Goal: Find specific page/section: Find specific page/section

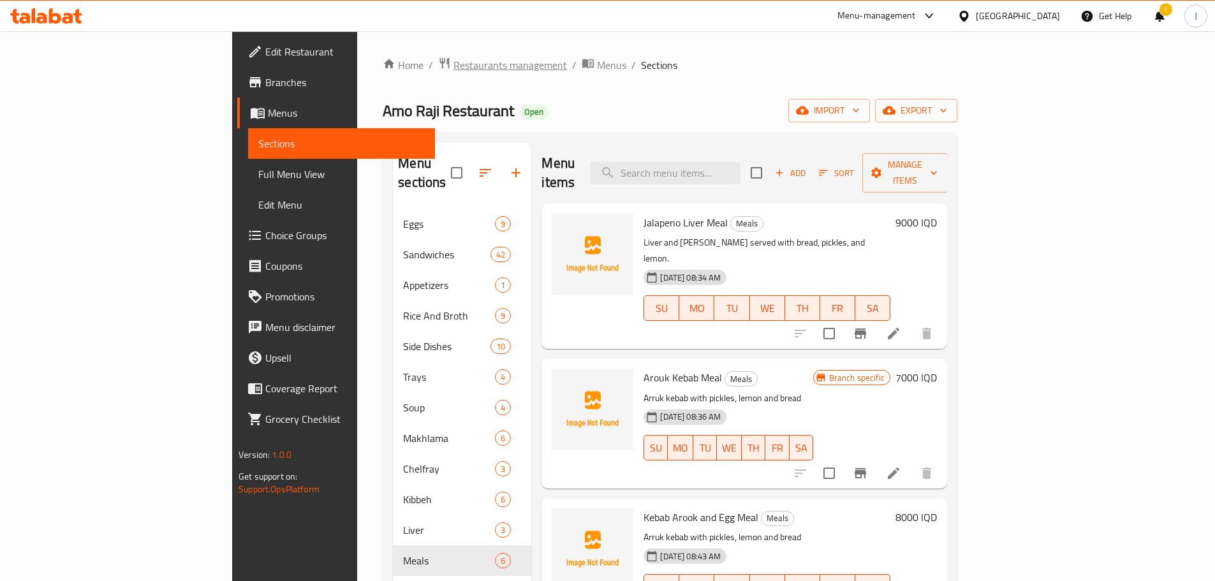
click at [453, 64] on span "Restaurants management" at bounding box center [509, 64] width 113 height 15
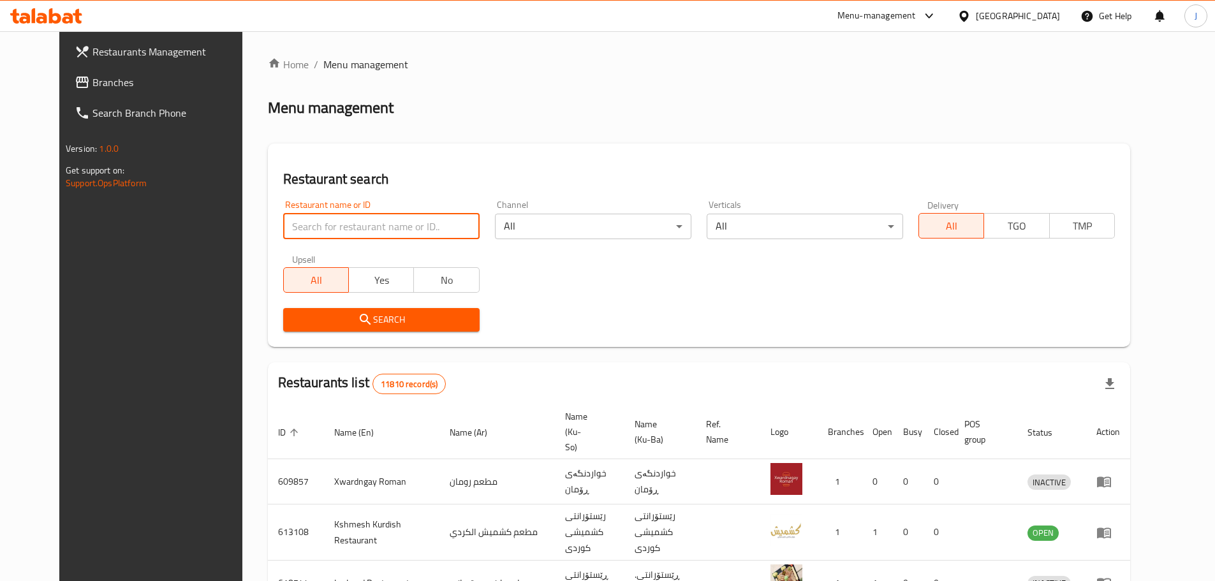
click at [435, 230] on input "search" at bounding box center [381, 227] width 196 height 26
click button "Search" at bounding box center [381, 320] width 196 height 24
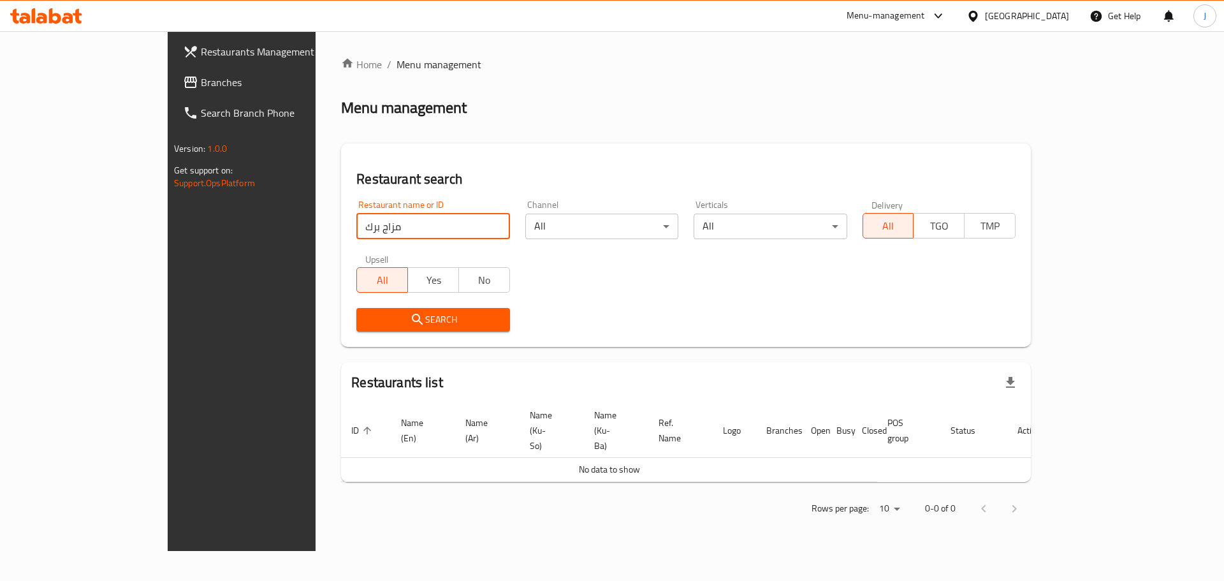
click button "Search" at bounding box center [432, 320] width 153 height 24
click at [396, 230] on input "مزاج برك" at bounding box center [432, 227] width 153 height 26
click button "Search" at bounding box center [432, 320] width 153 height 24
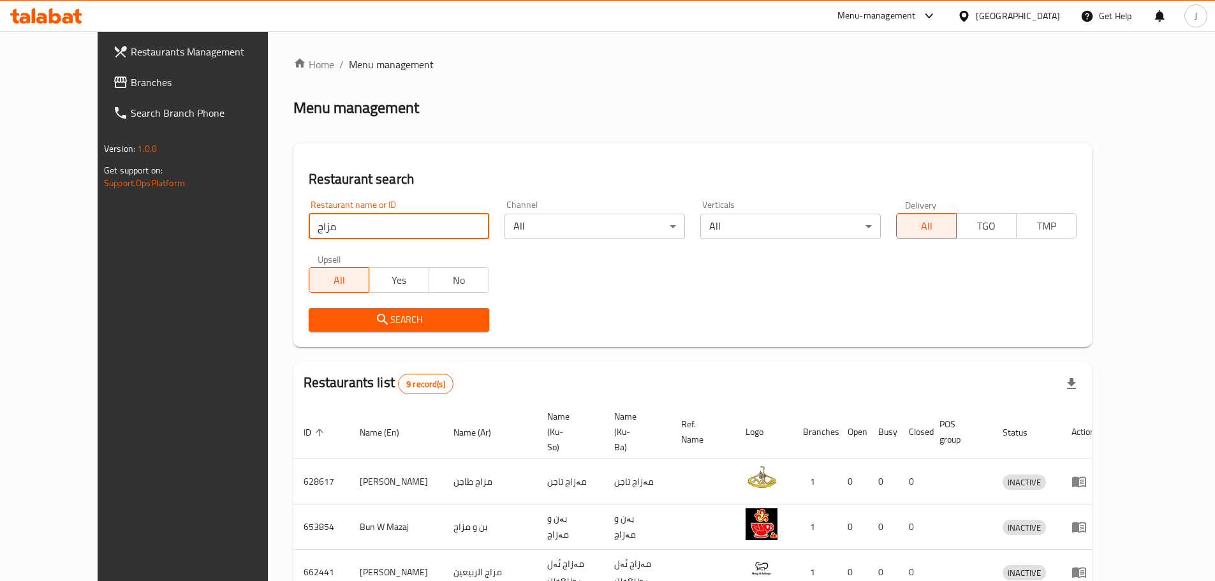
click at [390, 222] on input "مزاج" at bounding box center [399, 227] width 180 height 26
paste input "667701"
type input "667701"
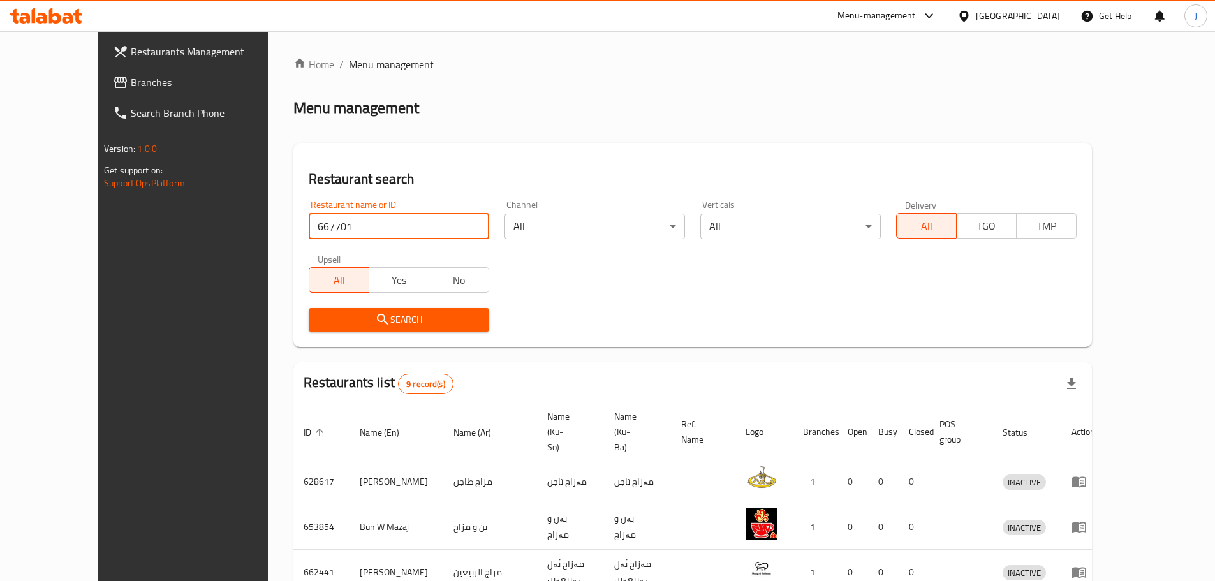
click button "Search" at bounding box center [399, 320] width 180 height 24
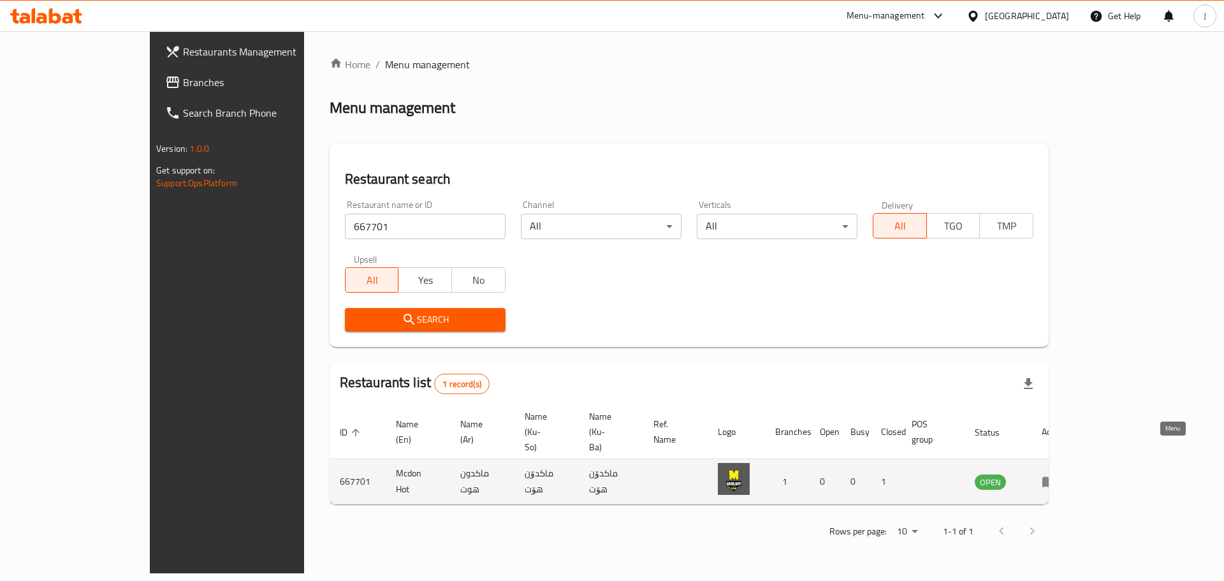
click at [1057, 474] on icon "enhanced table" at bounding box center [1049, 481] width 15 height 15
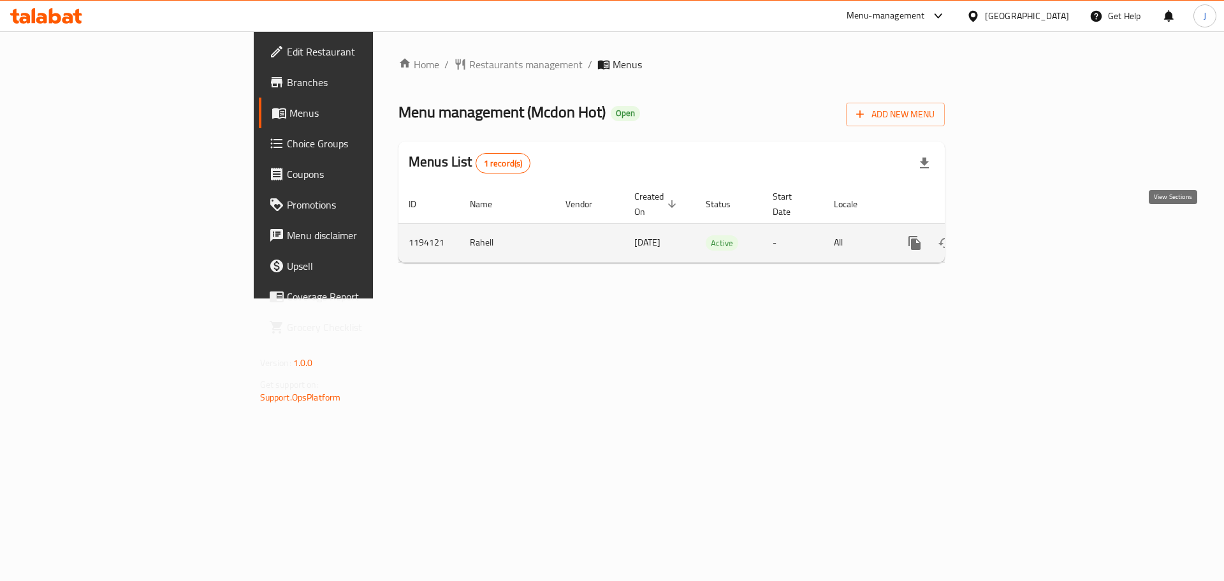
click at [1013, 237] on icon "enhanced table" at bounding box center [1006, 242] width 11 height 11
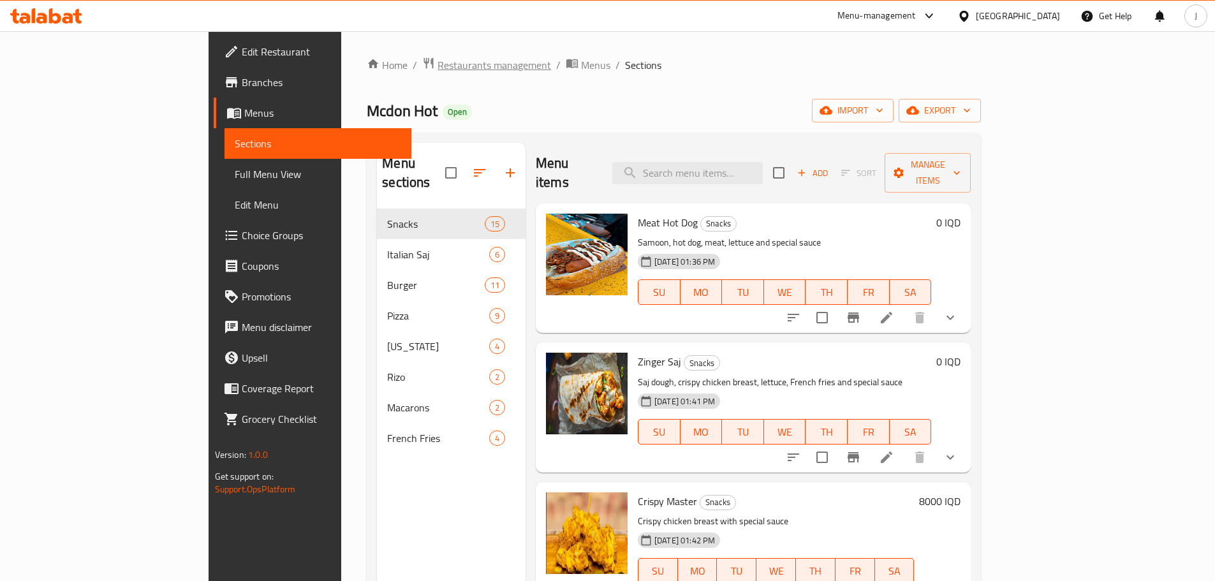
click at [437, 64] on span "Restaurants management" at bounding box center [493, 64] width 113 height 15
